Goal: Transaction & Acquisition: Purchase product/service

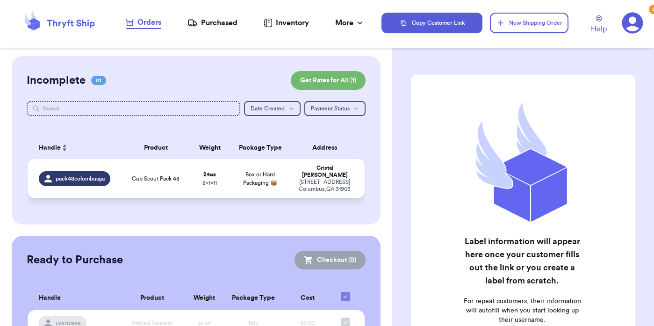
click at [95, 175] on span "pack48columbusga" at bounding box center [80, 178] width 49 height 7
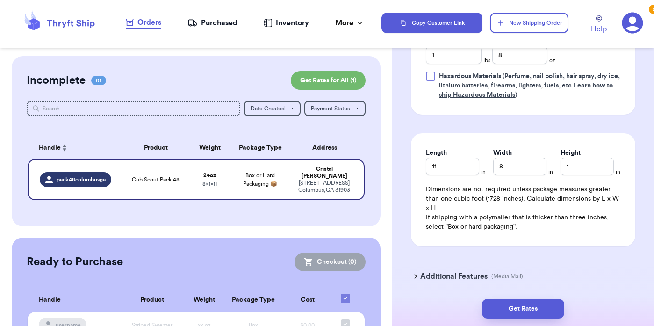
scroll to position [498, 0]
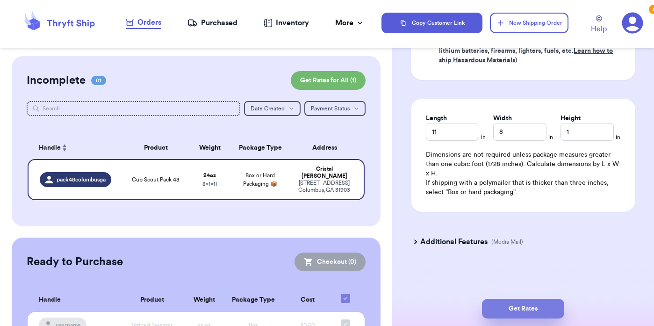
click at [522, 310] on button "Get Rates" at bounding box center [523, 308] width 82 height 20
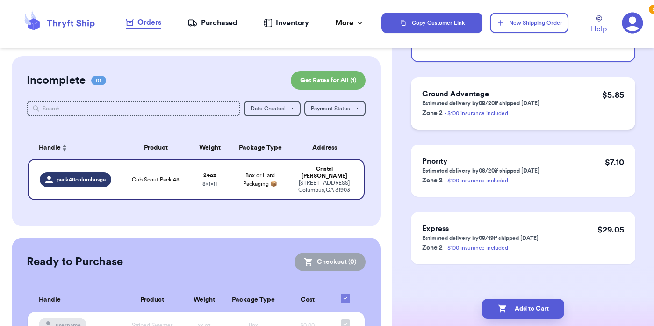
scroll to position [145, 0]
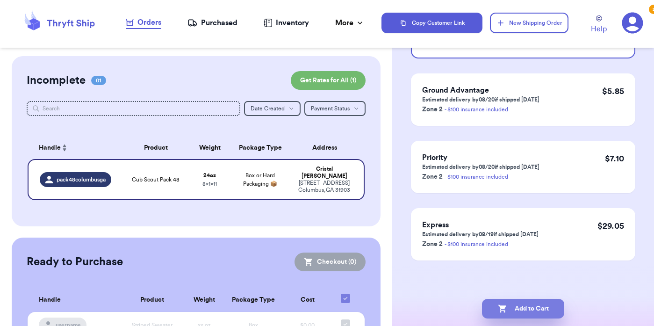
click at [533, 307] on button "Add to Cart" at bounding box center [523, 308] width 82 height 20
checkbox input "true"
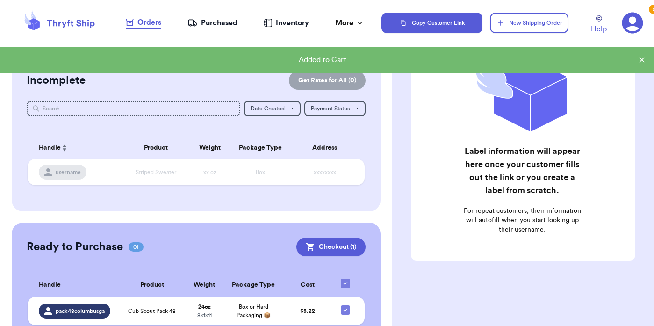
click at [339, 257] on div "Ready to Purchase 01 Checkout ( 1 ) Checkout ( 1 ) Handle Product Weight Packag…" at bounding box center [196, 286] width 369 height 128
click at [339, 249] on button "Checkout ( 1 )" at bounding box center [330, 246] width 69 height 19
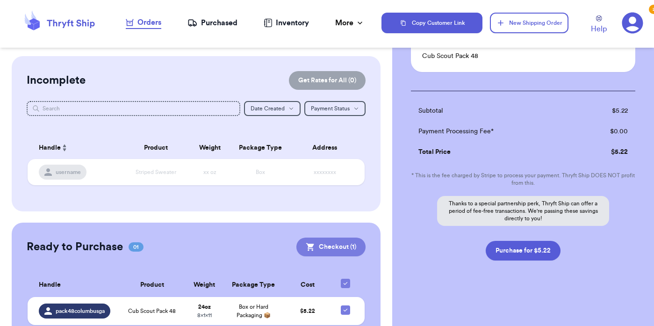
click at [341, 242] on button "Checkout ( 1 )" at bounding box center [330, 246] width 69 height 19
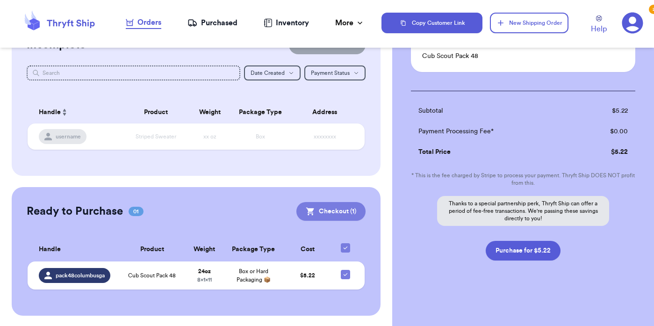
click at [347, 216] on button "Checkout ( 1 )" at bounding box center [330, 211] width 69 height 19
click at [163, 25] on nav "Orders Purchased Inventory More Stats Completed Orders" at bounding box center [245, 22] width 272 height 31
click at [201, 25] on div "Purchased" at bounding box center [212, 22] width 50 height 11
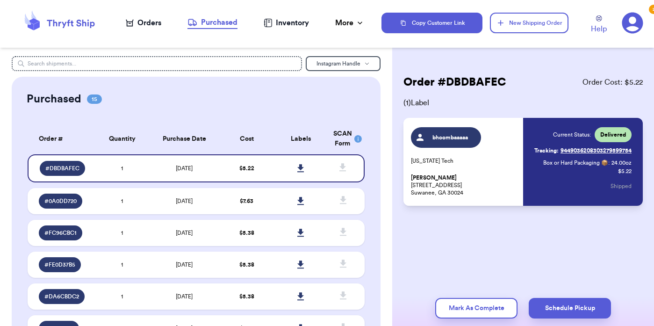
click at [147, 26] on div "Orders" at bounding box center [144, 22] width 36 height 11
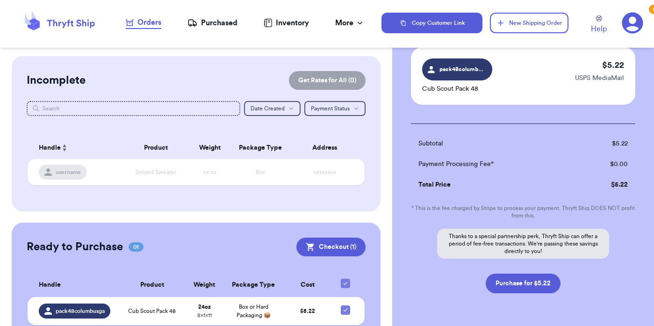
scroll to position [101, 0]
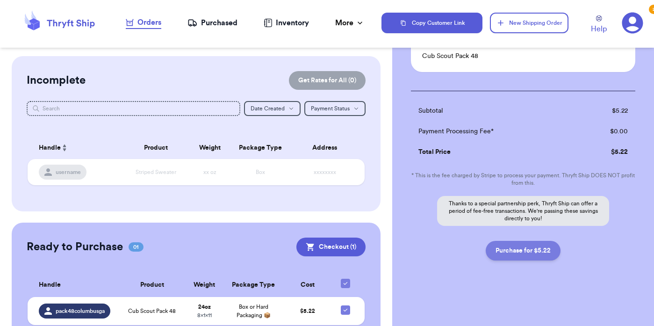
click at [515, 255] on button "Purchase for $5.22" at bounding box center [522, 251] width 75 height 20
checkbox input "true"
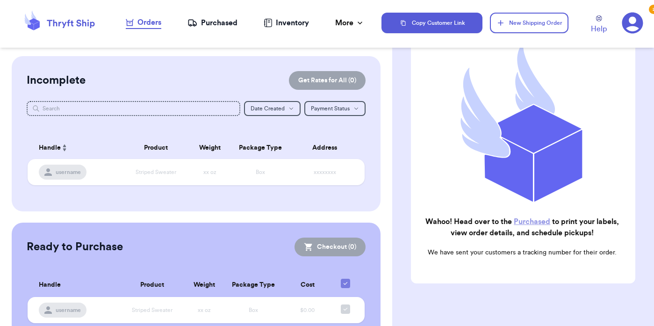
click at [527, 222] on link "Purchased" at bounding box center [531, 221] width 36 height 7
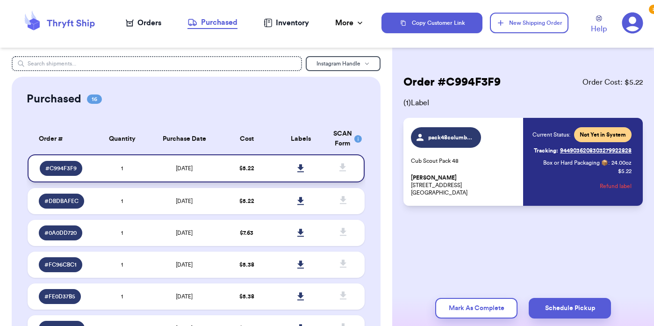
click at [302, 169] on icon at bounding box center [300, 168] width 7 height 8
